Goal: Task Accomplishment & Management: Complete application form

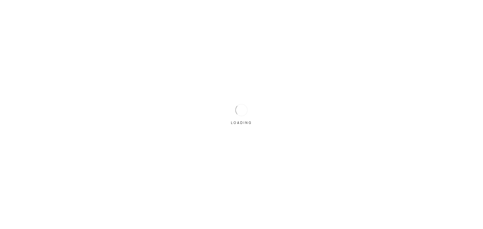
click at [244, 115] on div at bounding box center [242, 110] width 12 height 12
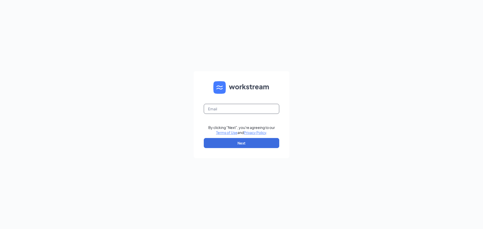
click at [250, 111] on input "text" at bounding box center [241, 109] width 75 height 10
type input "ashley@morristrueblue.com"
click at [253, 145] on button "Next" at bounding box center [241, 143] width 75 height 10
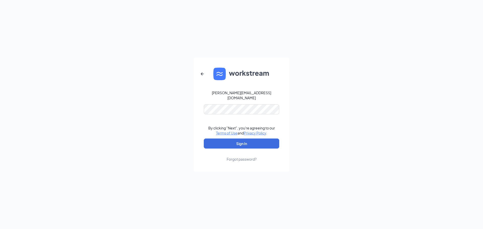
click at [221, 101] on form "ashley@morristrueblue.com By clicking "Next", you're agreeing to our Terms of U…" at bounding box center [242, 115] width 96 height 114
click at [244, 140] on button "Sign In" at bounding box center [241, 144] width 75 height 10
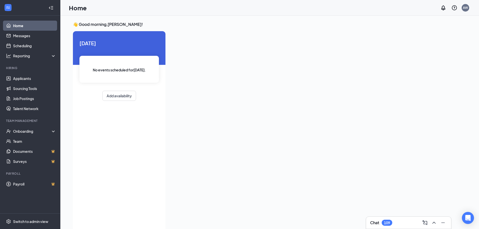
click at [85, 145] on div "[DATE] No events scheduled for [DATE] . Add availability" at bounding box center [119, 131] width 93 height 200
click at [30, 77] on link "Applicants" at bounding box center [34, 78] width 43 height 10
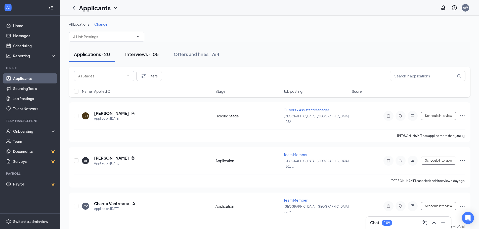
click at [157, 55] on div "Interviews · 105" at bounding box center [141, 54] width 33 height 6
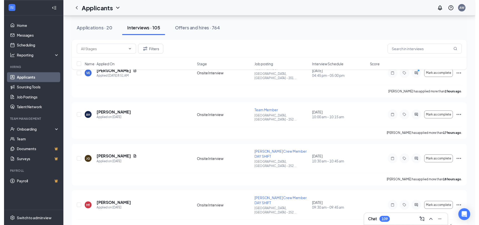
scroll to position [50, 0]
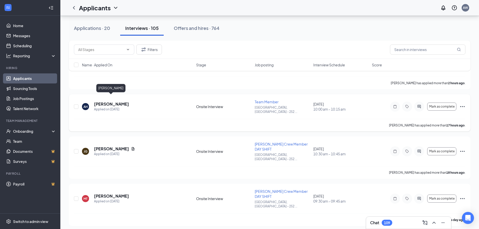
click at [117, 101] on h5 "[PERSON_NAME]" at bounding box center [111, 104] width 35 height 6
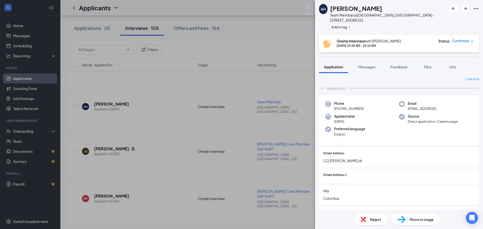
click at [294, 31] on div "AH [PERSON_NAME] Team Member at [GEOGRAPHIC_DATA] - [STREET_ADDRESS] Add a tag …" at bounding box center [241, 114] width 483 height 229
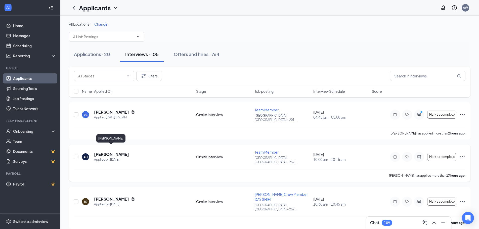
click at [101, 152] on h5 "[PERSON_NAME]" at bounding box center [111, 155] width 35 height 6
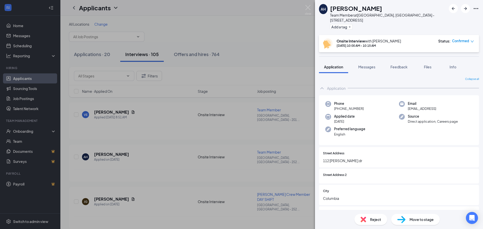
click at [413, 216] on div "Move to stage" at bounding box center [415, 219] width 49 height 11
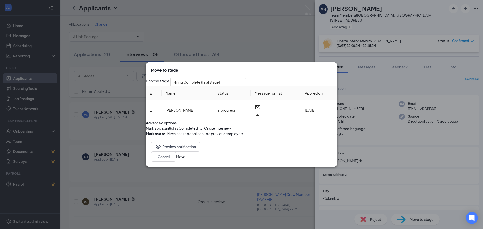
click at [185, 160] on button "Move" at bounding box center [180, 157] width 9 height 6
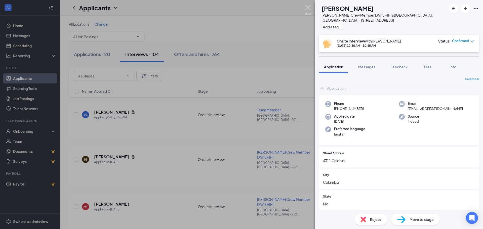
click at [310, 9] on img at bounding box center [308, 10] width 6 height 10
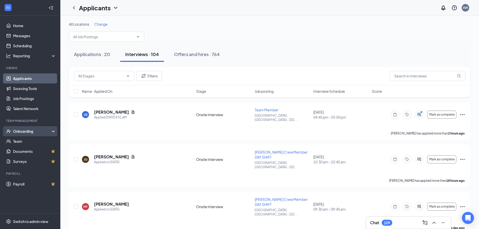
click at [30, 129] on div "Onboarding" at bounding box center [32, 131] width 39 height 5
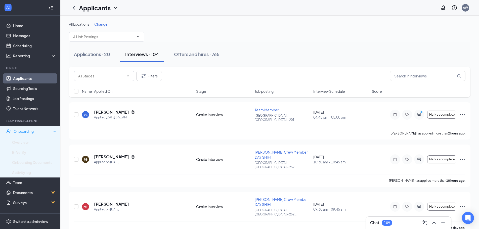
click at [31, 132] on div "Onboarding" at bounding box center [33, 131] width 38 height 5
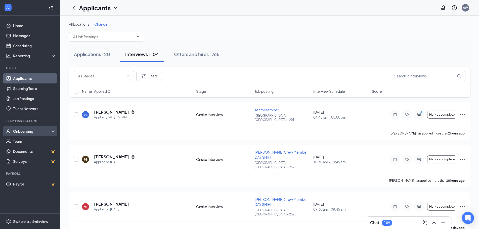
click at [30, 131] on div "Onboarding" at bounding box center [32, 131] width 39 height 5
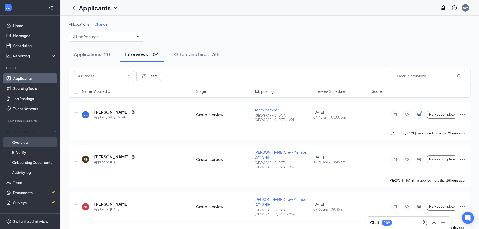
click at [26, 144] on link "Overview" at bounding box center [34, 142] width 44 height 10
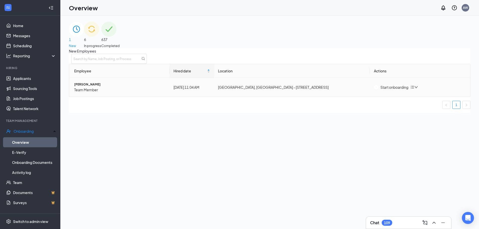
click at [396, 90] on div "Start onboarding" at bounding box center [391, 88] width 34 height 6
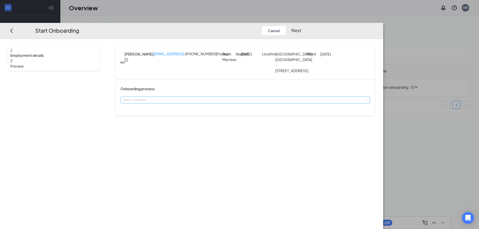
click at [210, 103] on div "Select a process" at bounding box center [244, 100] width 243 height 5
click at [212, 128] on span "NO E-VERIFY Team Member Onboarding" at bounding box center [204, 126] width 67 height 5
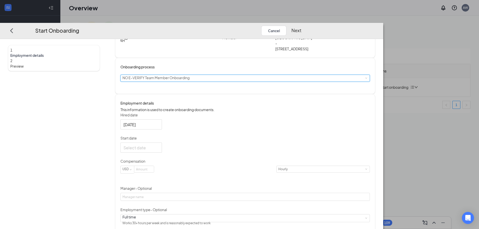
scroll to position [50, 0]
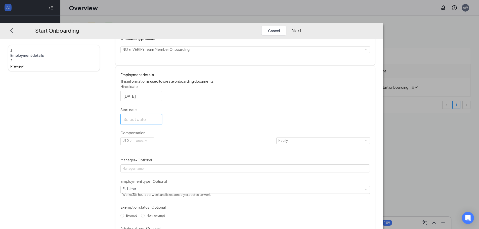
click at [158, 123] on input "Start date" at bounding box center [141, 119] width 34 height 6
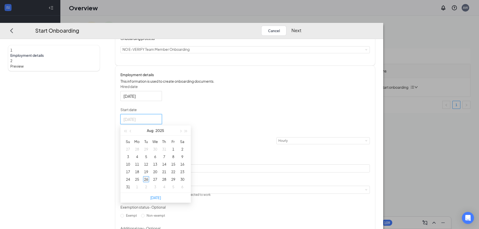
type input "[DATE]"
click at [149, 182] on div "26" at bounding box center [146, 179] width 6 height 6
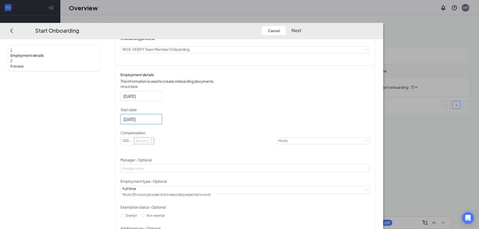
click at [154, 144] on input at bounding box center [144, 141] width 20 height 7
type input "14.5"
click at [198, 173] on input "Manager - Optional" at bounding box center [246, 169] width 250 height 8
click at [192, 173] on input "[PERSON_NAME]" at bounding box center [246, 169] width 250 height 8
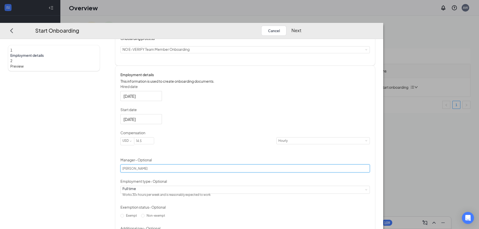
type input "[PERSON_NAME]"
click at [213, 213] on form "Hired date [DATE] Start date [DATE] [DATE] Su Mo Tu We Th Fr Sa 27 28 29 30 31 …" at bounding box center [246, 162] width 250 height 157
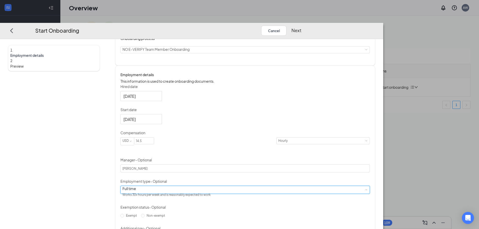
click at [213, 194] on div "Full time Works 30+ hours per week and is reasonably expected to work" at bounding box center [246, 190] width 246 height 8
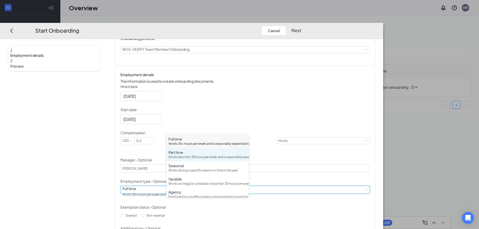
click at [210, 160] on div "Works less than 30 hours per week and is reasonably expected to work" at bounding box center [208, 157] width 79 height 5
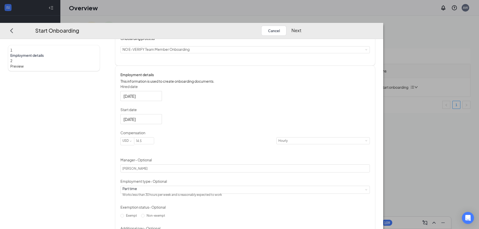
click at [315, 163] on div "Hired date [DATE] Start date [DATE] [DATE] Su Mo Tu We Th Fr Sa 27 28 29 30 31 …" at bounding box center [246, 162] width 250 height 157
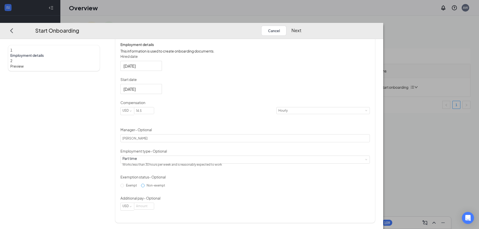
click at [145, 187] on input "Non-exempt" at bounding box center [143, 186] width 4 height 4
radio input "true"
click at [384, 23] on div "Start Onboarding Cancel Next" at bounding box center [192, 31] width 384 height 16
click at [302, 26] on button "Next" at bounding box center [297, 31] width 10 height 10
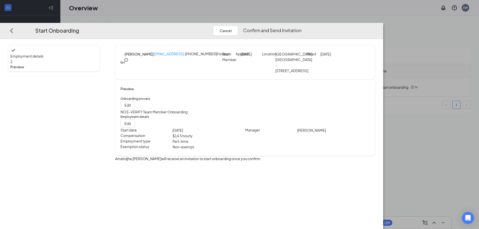
scroll to position [0, 0]
click at [302, 26] on button "Confirm and Send Invitation" at bounding box center [272, 31] width 58 height 10
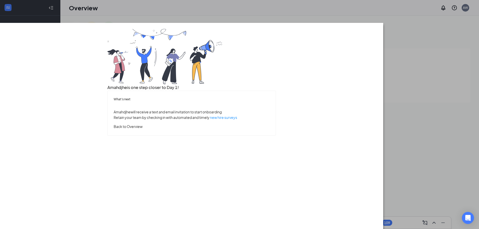
click at [143, 129] on button "Back to Overview" at bounding box center [128, 127] width 29 height 6
